Goal: Task Accomplishment & Management: Manage account settings

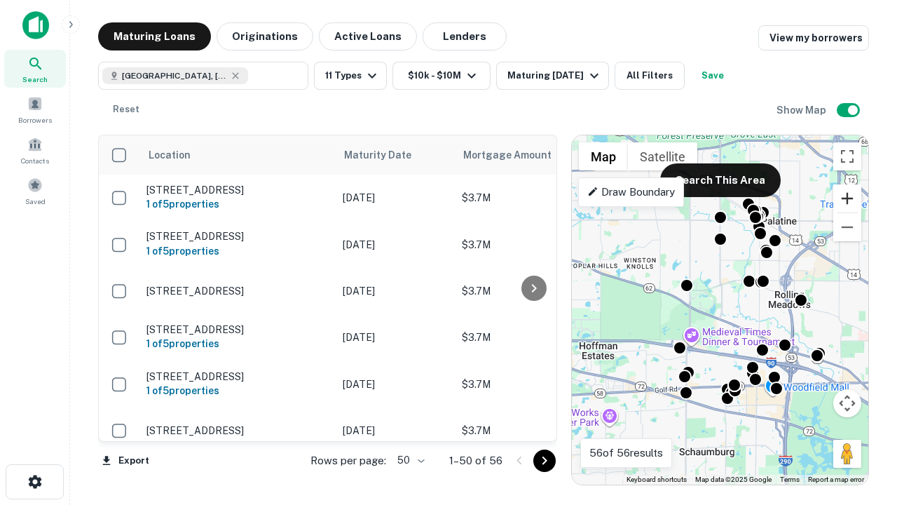
click at [848, 198] on button "Zoom in" at bounding box center [848, 198] width 28 height 28
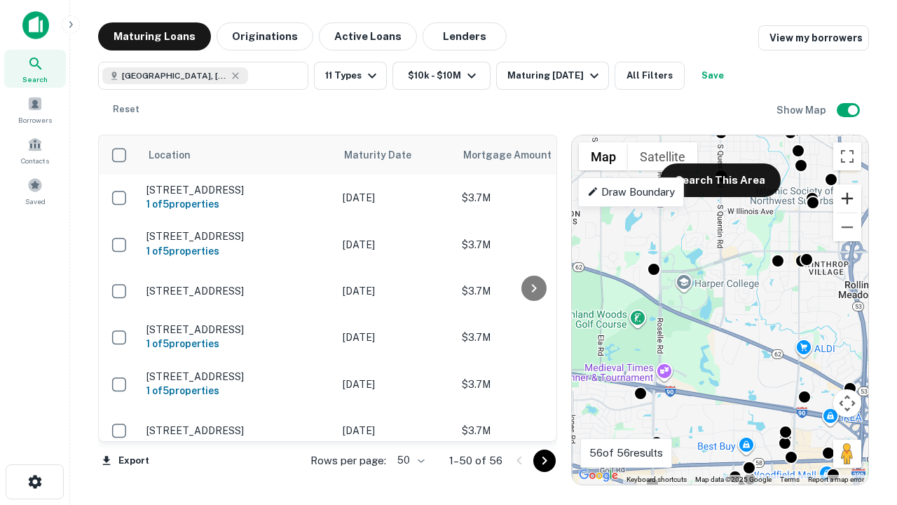
click at [848, 198] on button "Zoom in" at bounding box center [848, 198] width 28 height 28
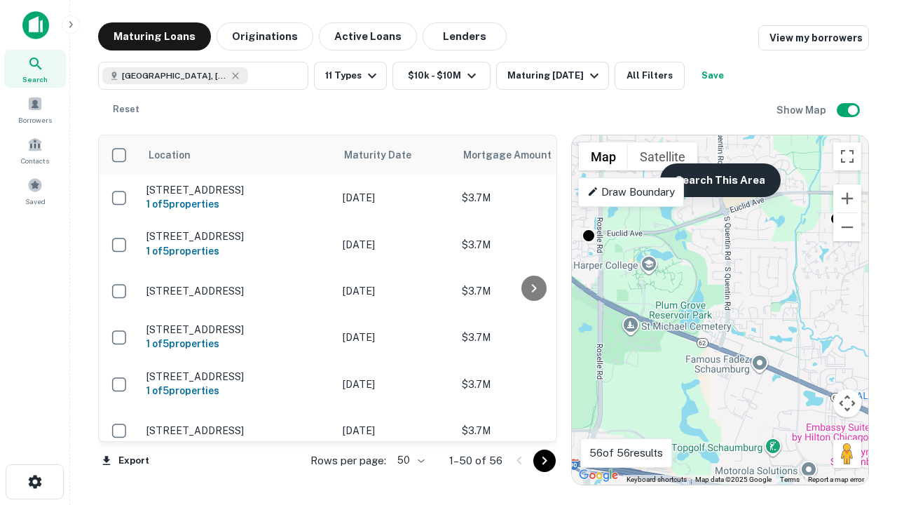
click at [720, 180] on button "Search This Area" at bounding box center [720, 180] width 121 height 34
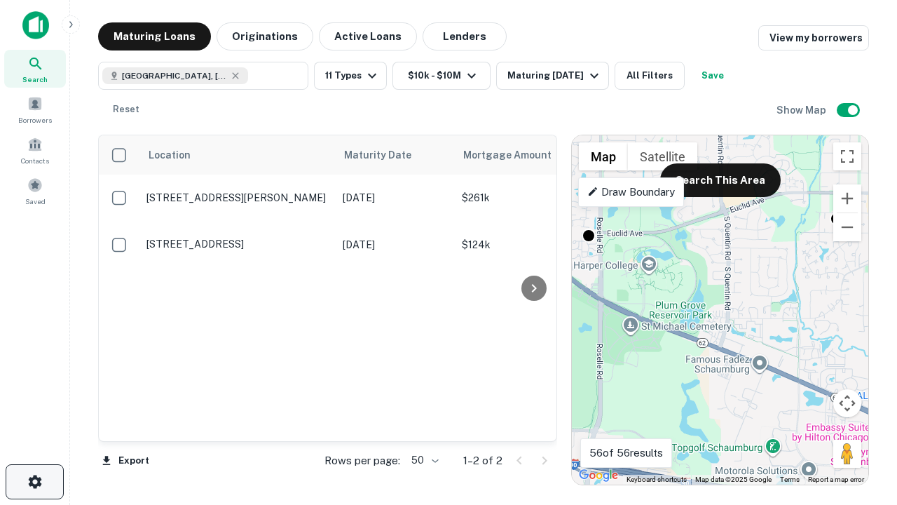
click at [34, 482] on icon "button" at bounding box center [35, 481] width 17 height 17
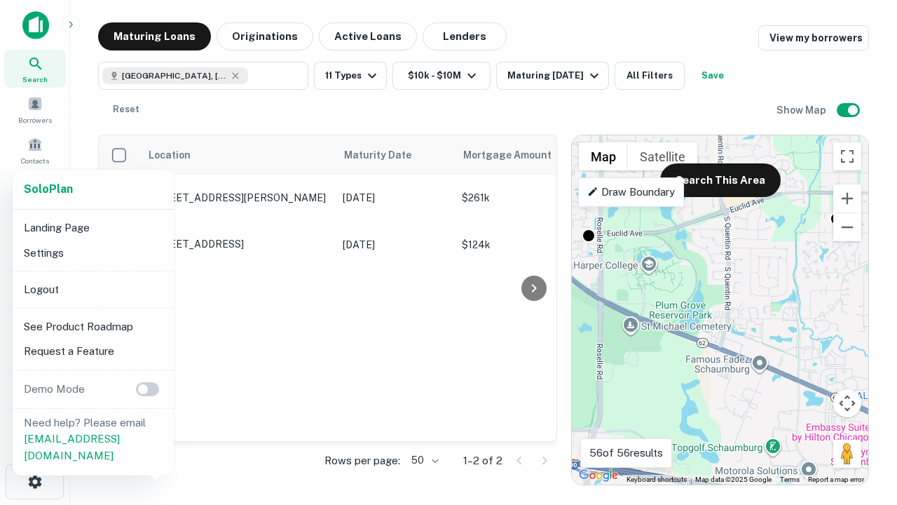
click at [93, 289] on li "Logout" at bounding box center [93, 289] width 150 height 25
